Goal: Transaction & Acquisition: Purchase product/service

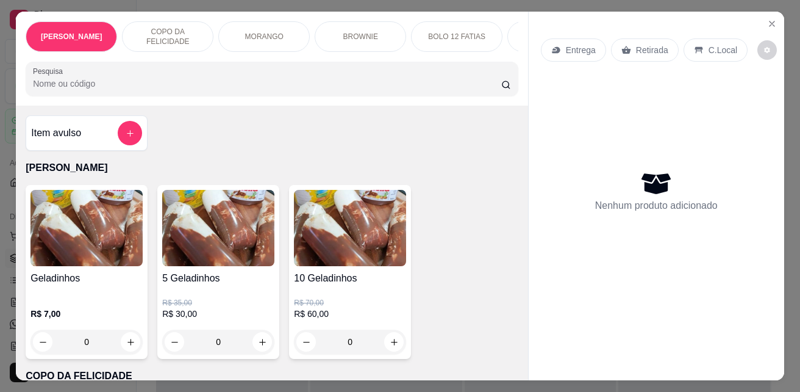
click at [318, 112] on div "Item avulso Geladinho Gourmet Geladinhos R$ 7,00 0 5 Geladinhos R$ 35,00 R$ 30,…" at bounding box center [272, 243] width 512 height 274
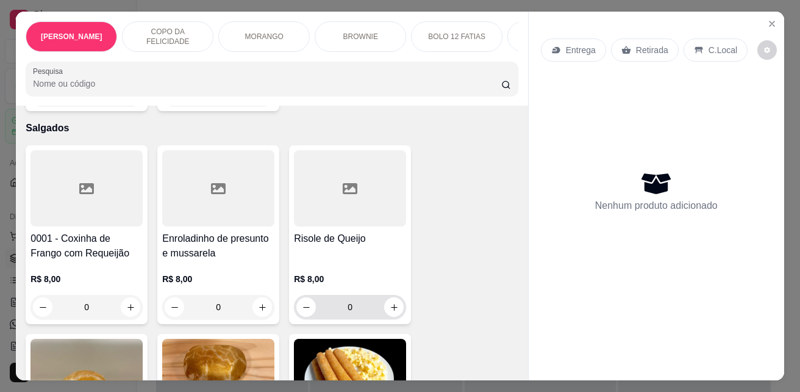
scroll to position [2623, 0]
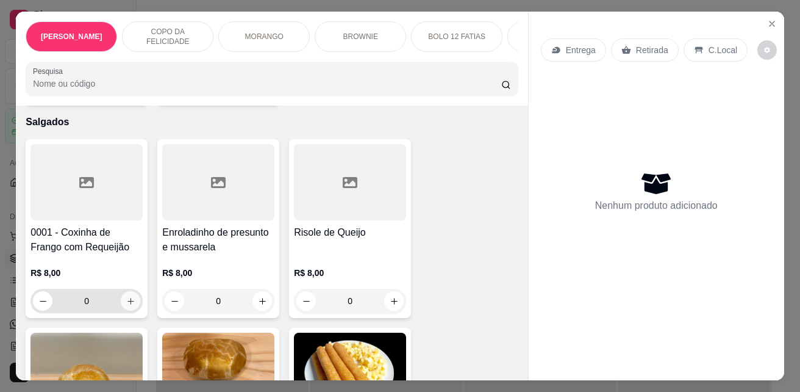
click at [131, 291] on button "increase-product-quantity" at bounding box center [131, 301] width 20 height 20
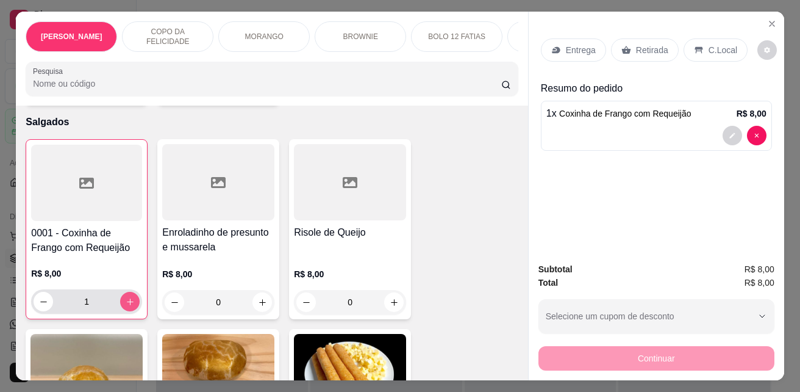
type input "1"
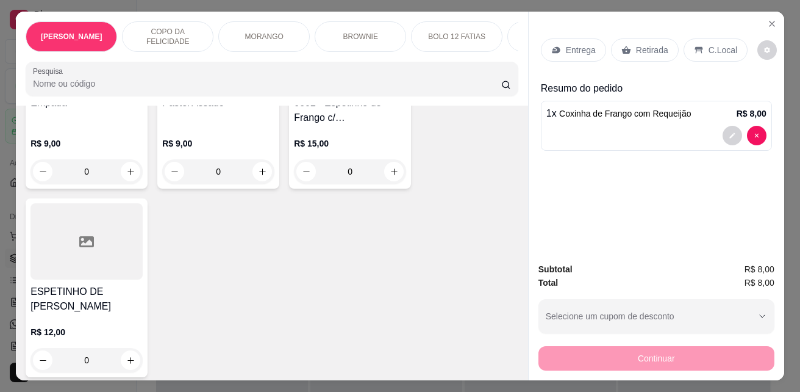
scroll to position [2989, 0]
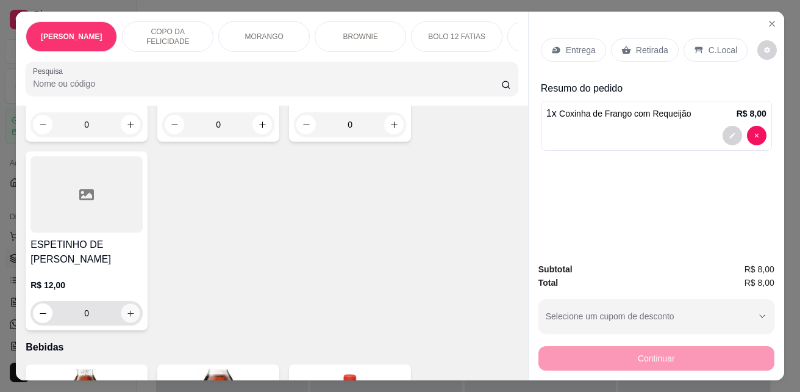
click at [121, 304] on button "increase-product-quantity" at bounding box center [130, 313] width 19 height 19
type input "1"
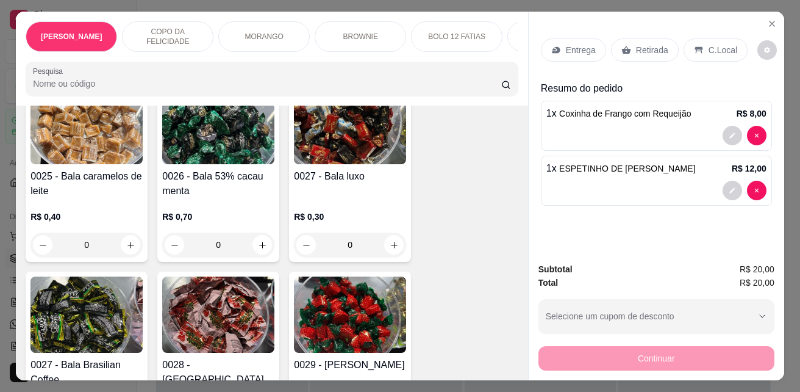
scroll to position [4575, 0]
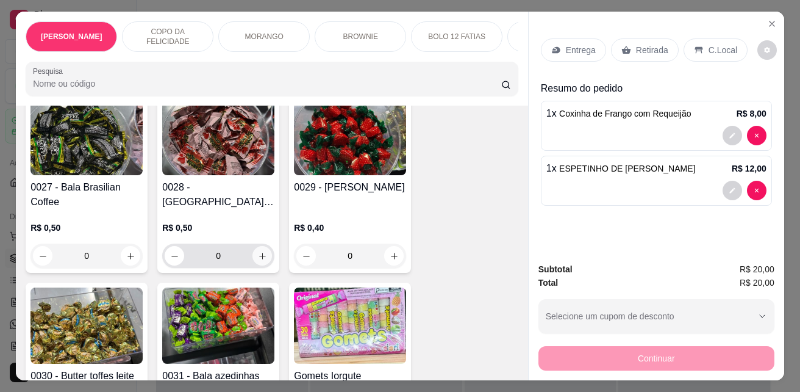
click at [259, 253] on icon "increase-product-quantity" at bounding box center [262, 256] width 7 height 7
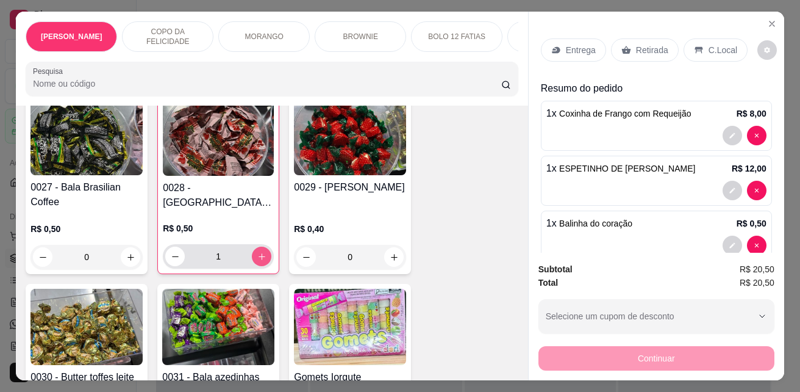
click at [257, 252] on icon "increase-product-quantity" at bounding box center [261, 256] width 9 height 9
type input "2"
click at [717, 30] on div "Entrega Retirada C.Local" at bounding box center [656, 50] width 231 height 43
click at [717, 44] on p "C.Local" at bounding box center [723, 50] width 29 height 12
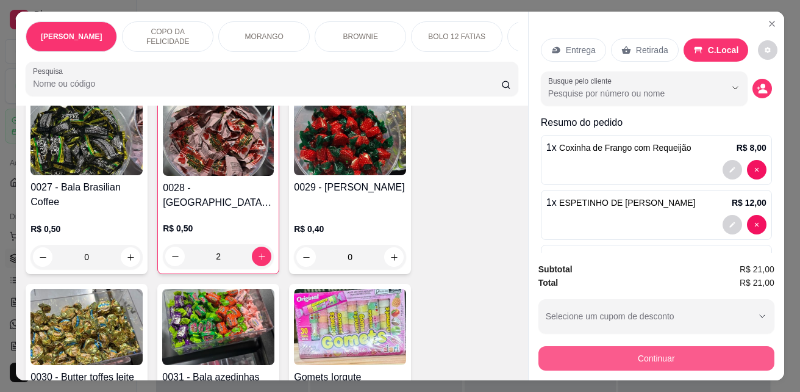
click at [691, 346] on button "Continuar" at bounding box center [657, 358] width 236 height 24
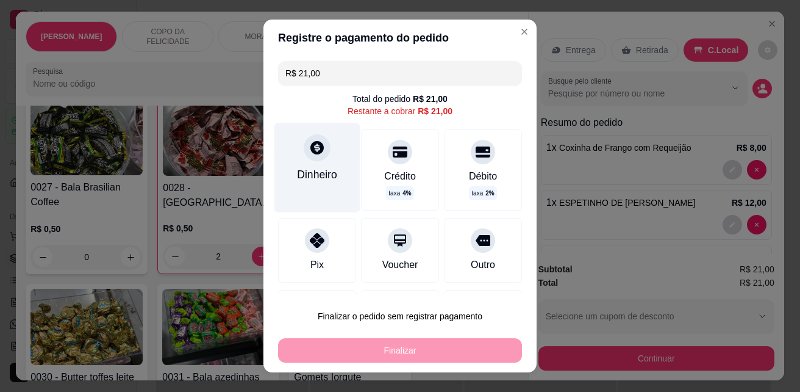
click at [329, 168] on div "Dinheiro" at bounding box center [317, 175] width 40 height 16
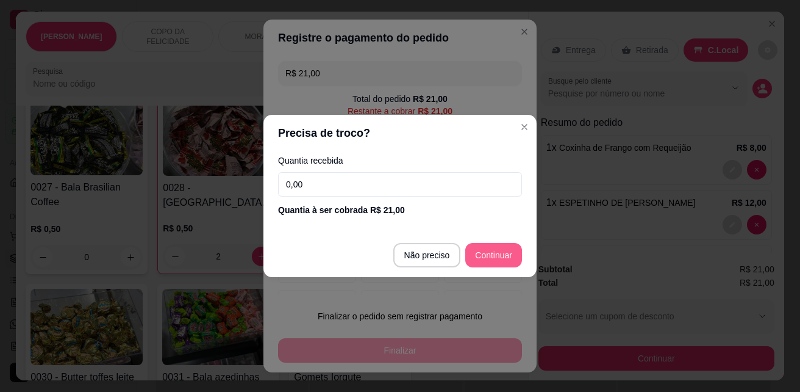
type input "R$ 0,00"
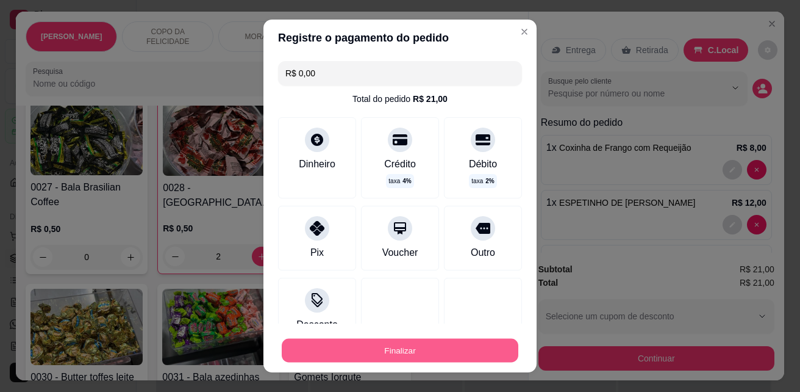
click at [399, 344] on button "Finalizar" at bounding box center [400, 351] width 237 height 24
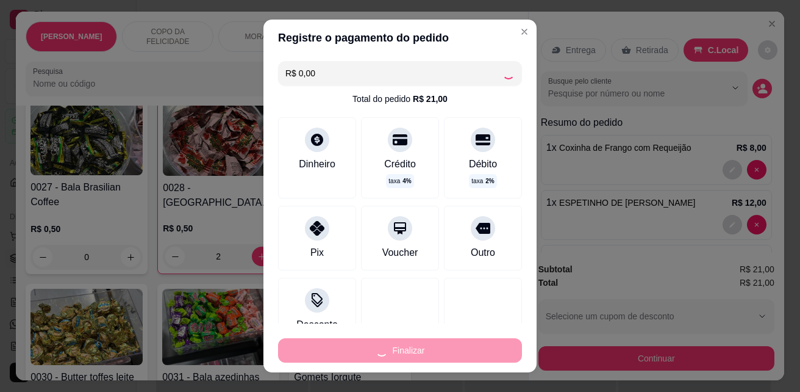
type input "0"
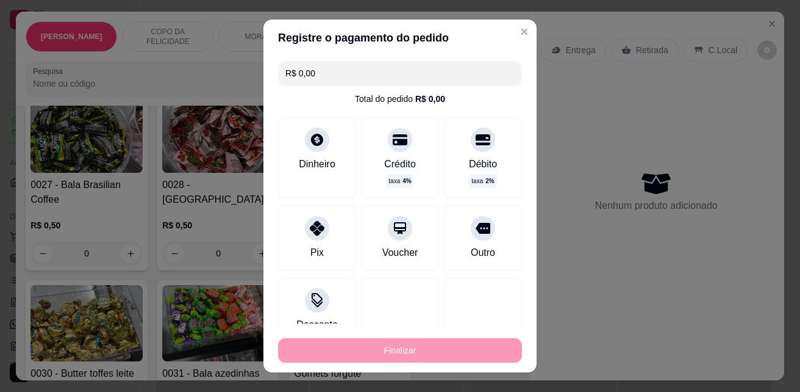
type input "-R$ 21,00"
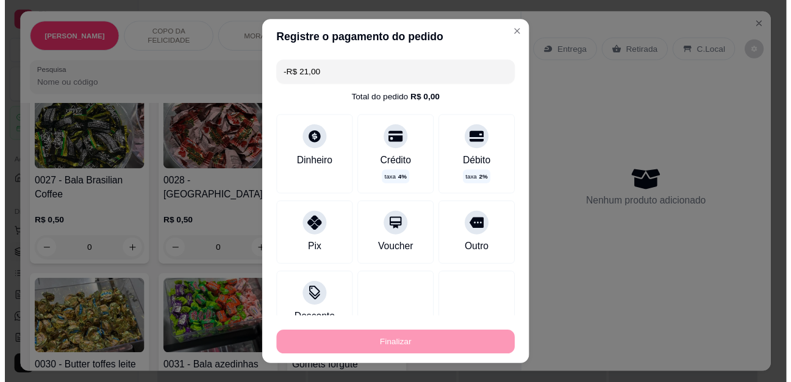
scroll to position [4573, 0]
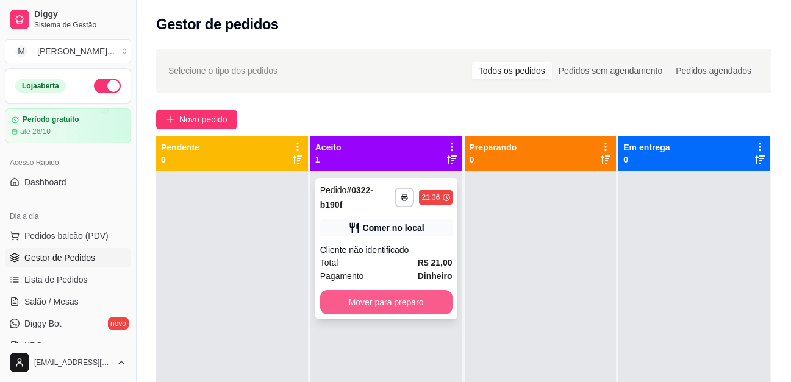
click at [406, 307] on button "Mover para preparo" at bounding box center [386, 302] width 132 height 24
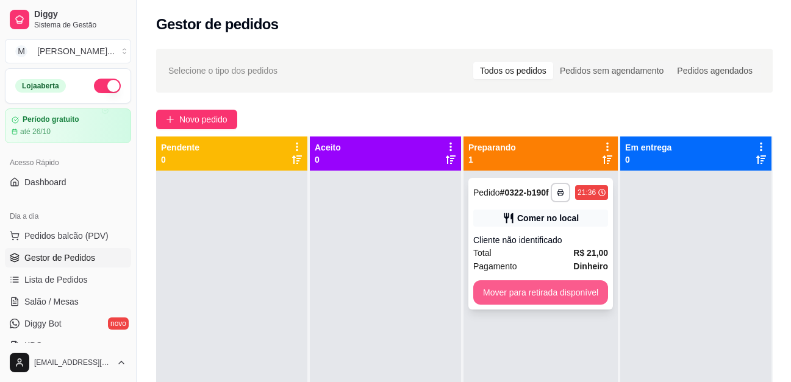
click at [550, 285] on button "Mover para retirada disponível" at bounding box center [540, 293] width 135 height 24
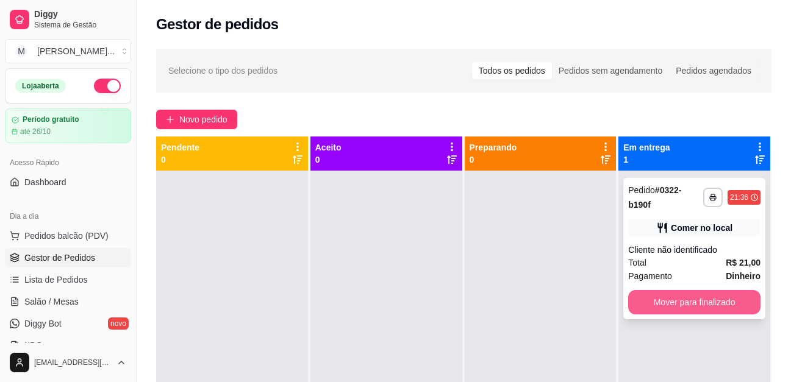
click at [693, 304] on button "Mover para finalizado" at bounding box center [694, 302] width 132 height 24
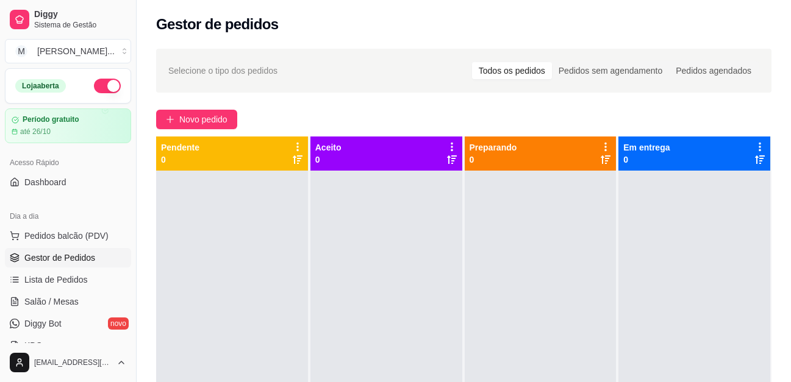
click at [691, 304] on div at bounding box center [695, 362] width 152 height 382
click at [731, 125] on div "Novo pedido" at bounding box center [463, 120] width 615 height 20
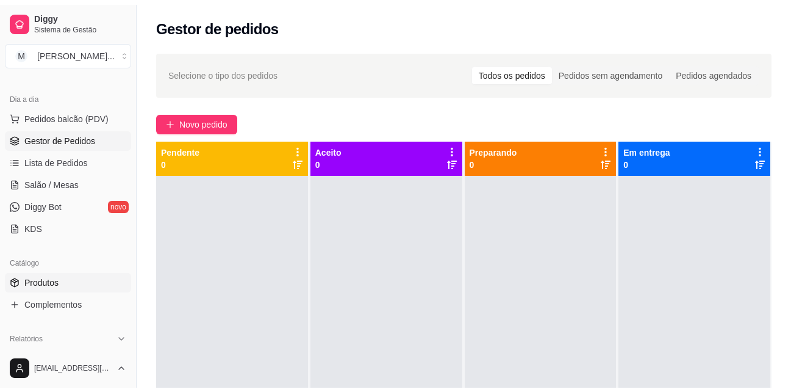
scroll to position [305, 0]
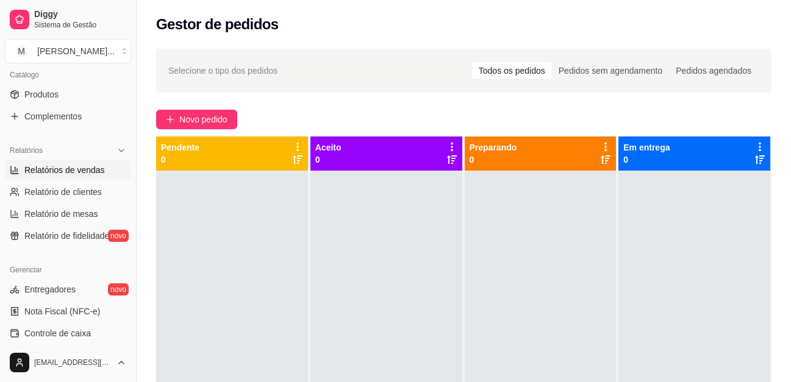
click at [81, 175] on span "Relatórios de vendas" at bounding box center [64, 170] width 81 height 12
click at [59, 164] on span "Relatórios de vendas" at bounding box center [64, 170] width 81 height 12
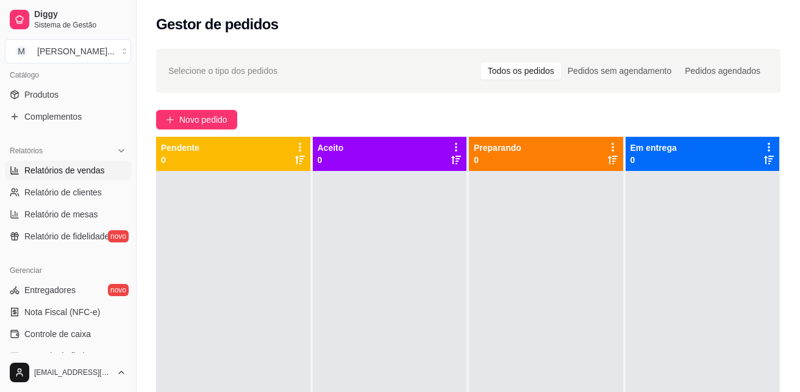
select select "ALL"
select select "0"
